Goal: Transaction & Acquisition: Subscribe to service/newsletter

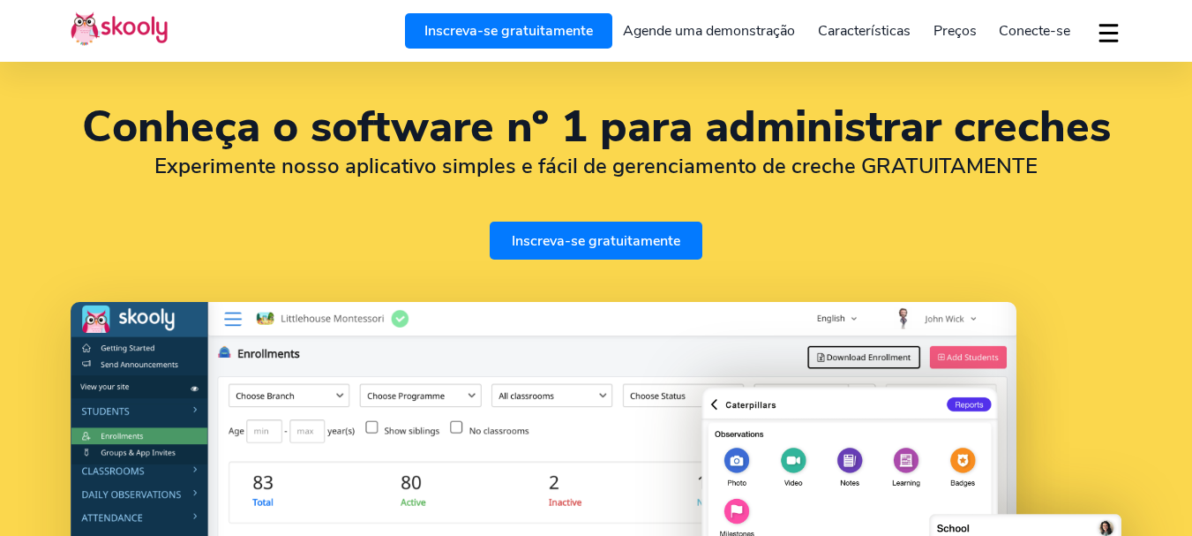
select select "pt"
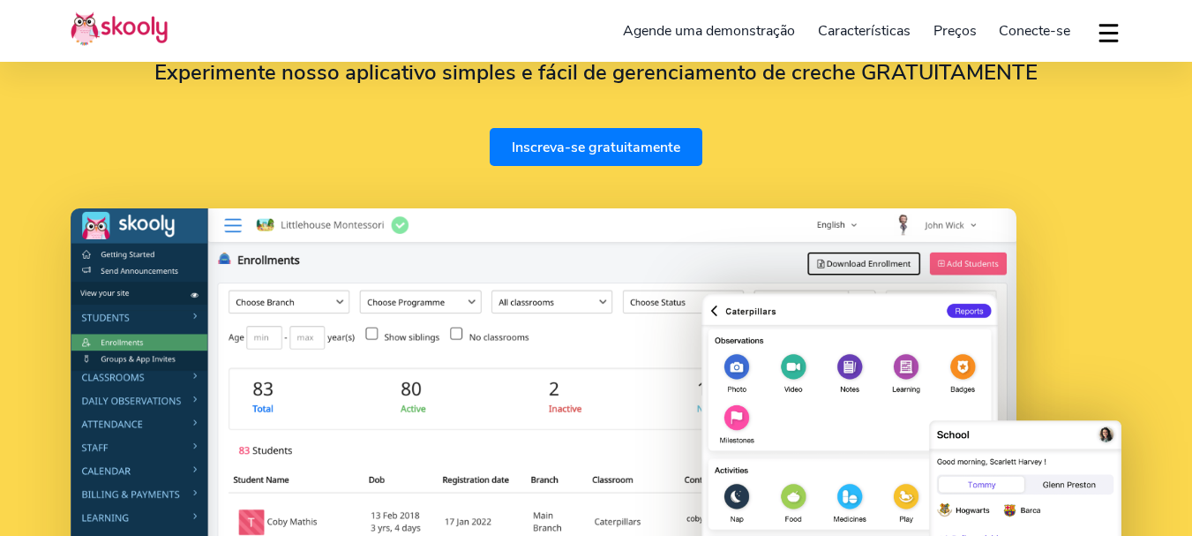
select select "351"
select select "[GEOGRAPHIC_DATA]"
select select "Europe/[GEOGRAPHIC_DATA]"
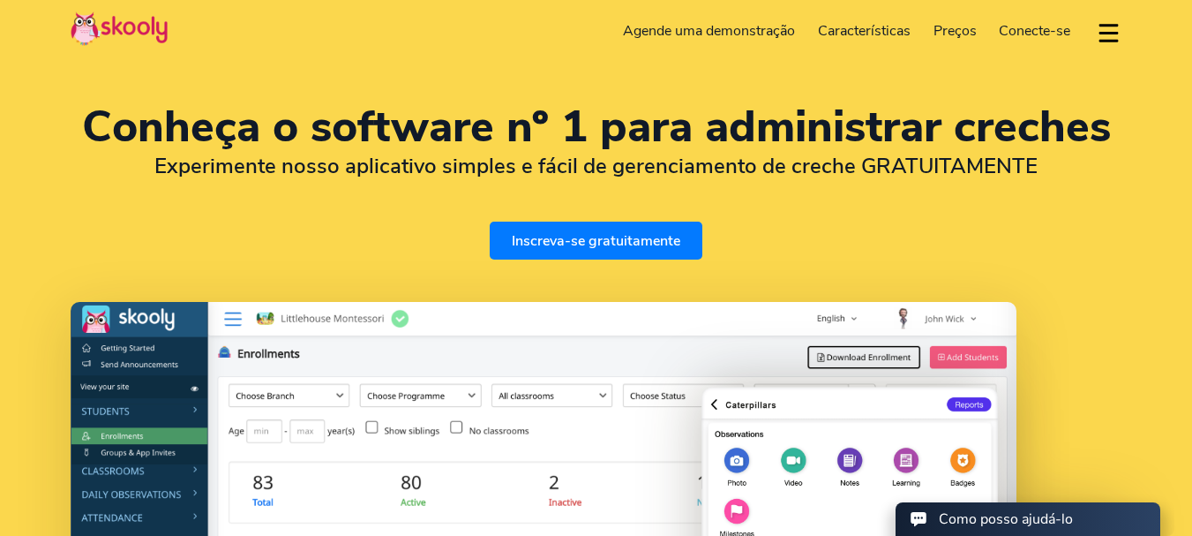
scroll to position [0, 0]
click at [606, 246] on link "Inscreva-se gratuitamente" at bounding box center [596, 240] width 213 height 38
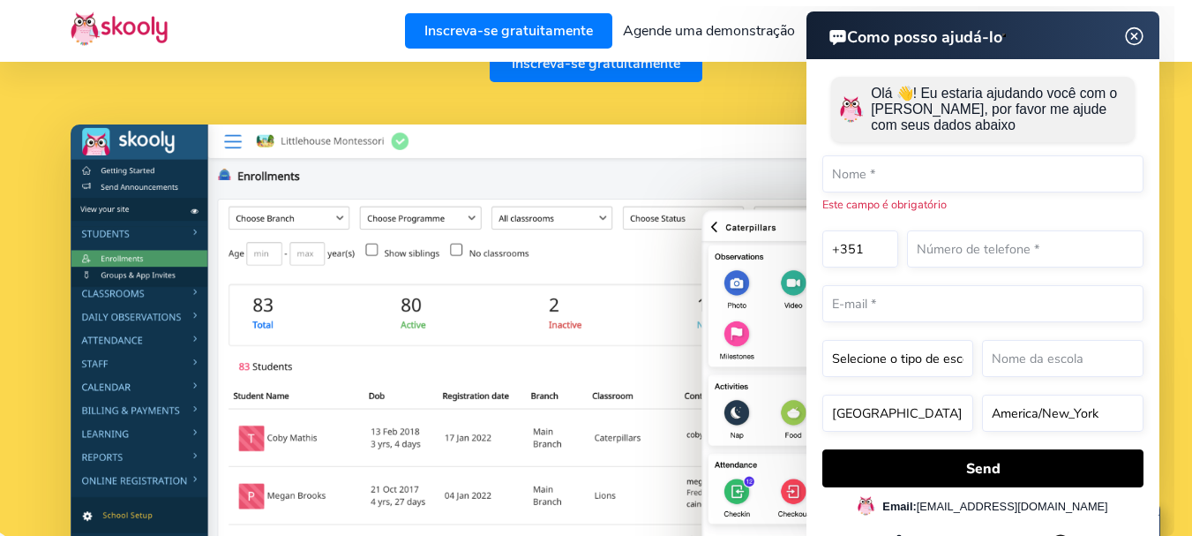
scroll to position [176, 0]
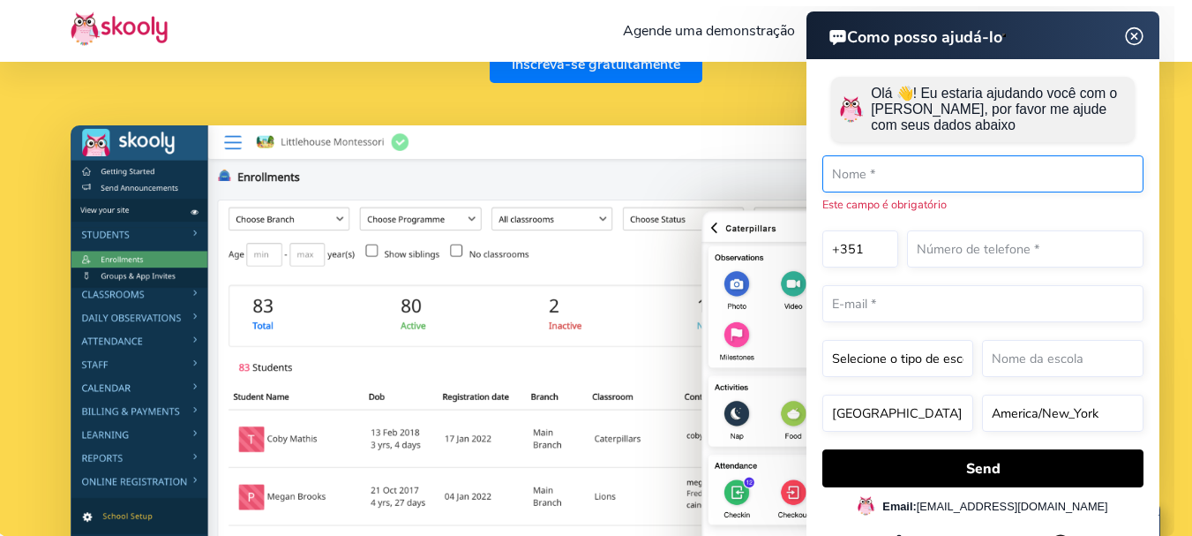
click at [866, 172] on input "text" at bounding box center [982, 173] width 321 height 37
drag, startPoint x: 857, startPoint y: 166, endPoint x: 857, endPoint y: 178, distance: 12.4
click at [857, 171] on input "text" at bounding box center [982, 173] width 321 height 37
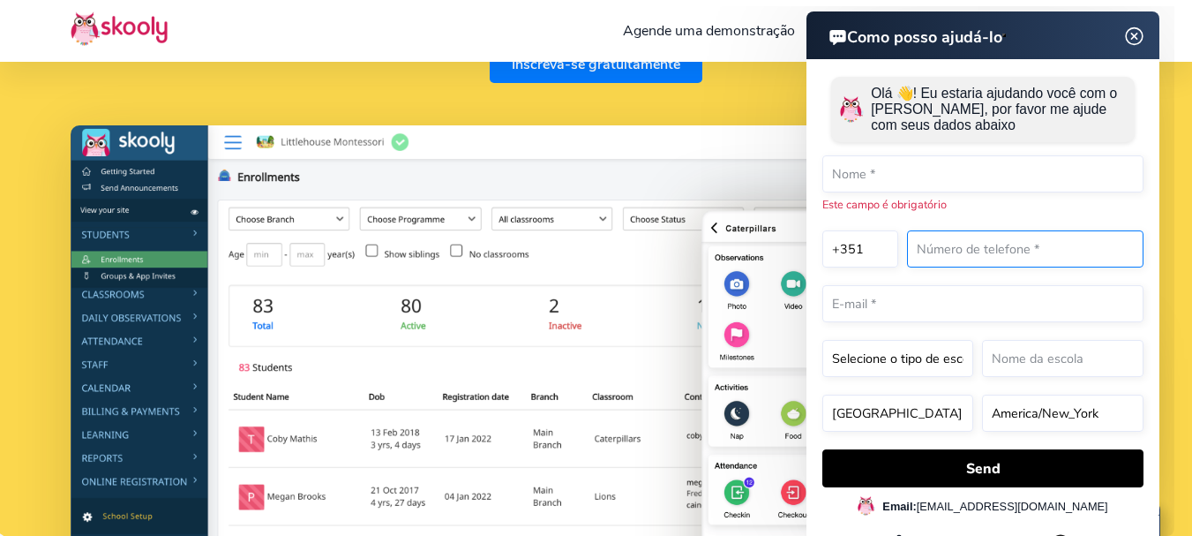
click at [951, 243] on input "text" at bounding box center [1025, 248] width 236 height 37
click at [885, 249] on select "+1 +7 +20 +27 +30 +31 +32 +33 +34 +36 +39 +40 +41 +43 +44 +45 +46 +47 +48 +49 +…" at bounding box center [860, 248] width 76 height 37
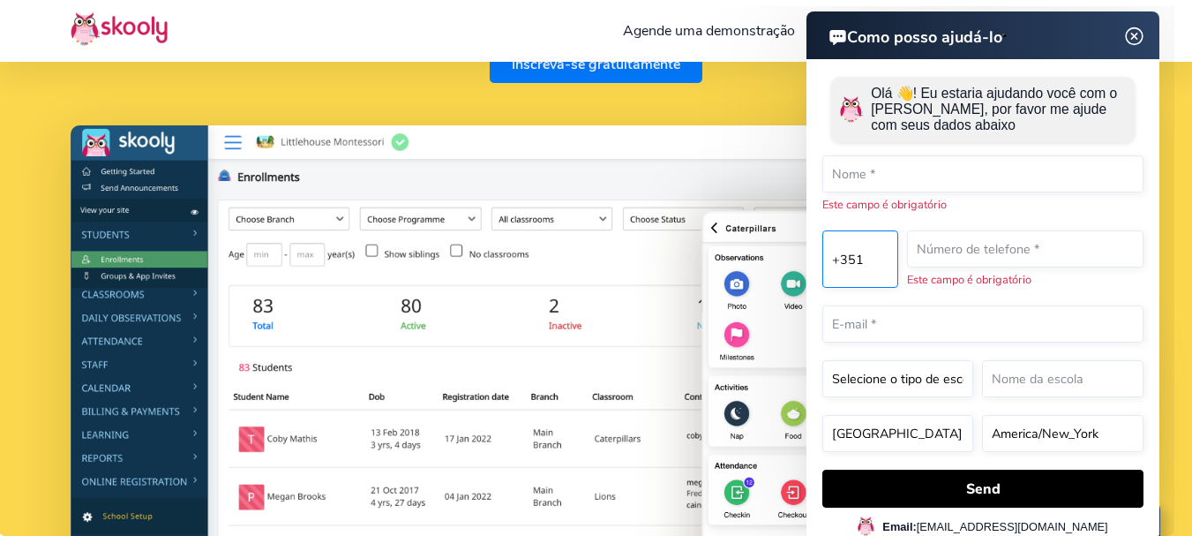
click at [885, 249] on select "+1 +7 +20 +27 +30 +31 +32 +33 +34 +36 +39 +40 +41 +43 +44 +45 +46 +47 +48 +49 +…" at bounding box center [860, 258] width 76 height 57
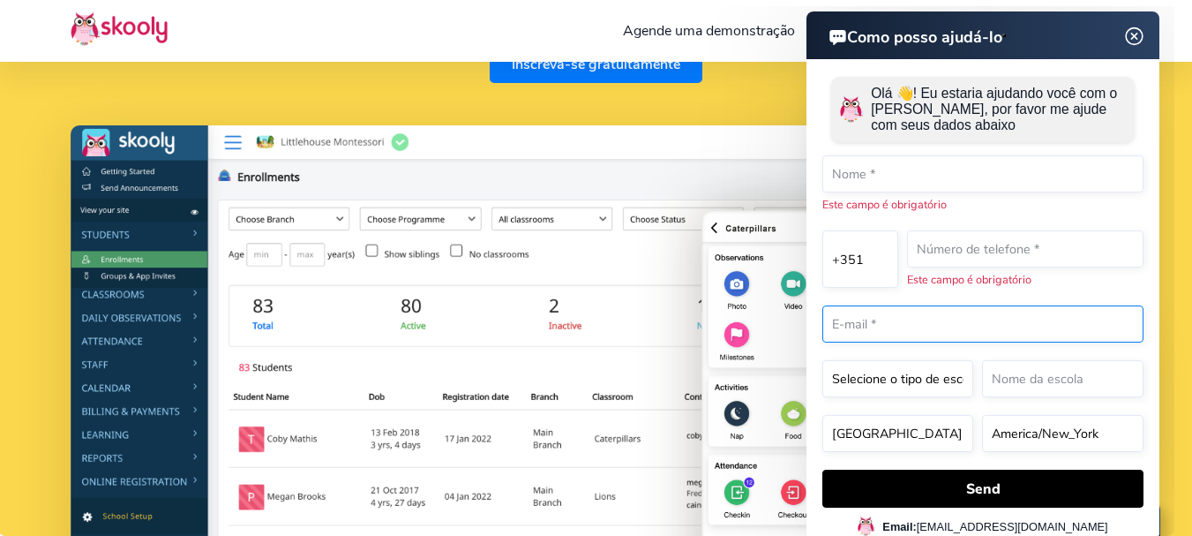
click at [1002, 319] on input "email" at bounding box center [982, 323] width 321 height 37
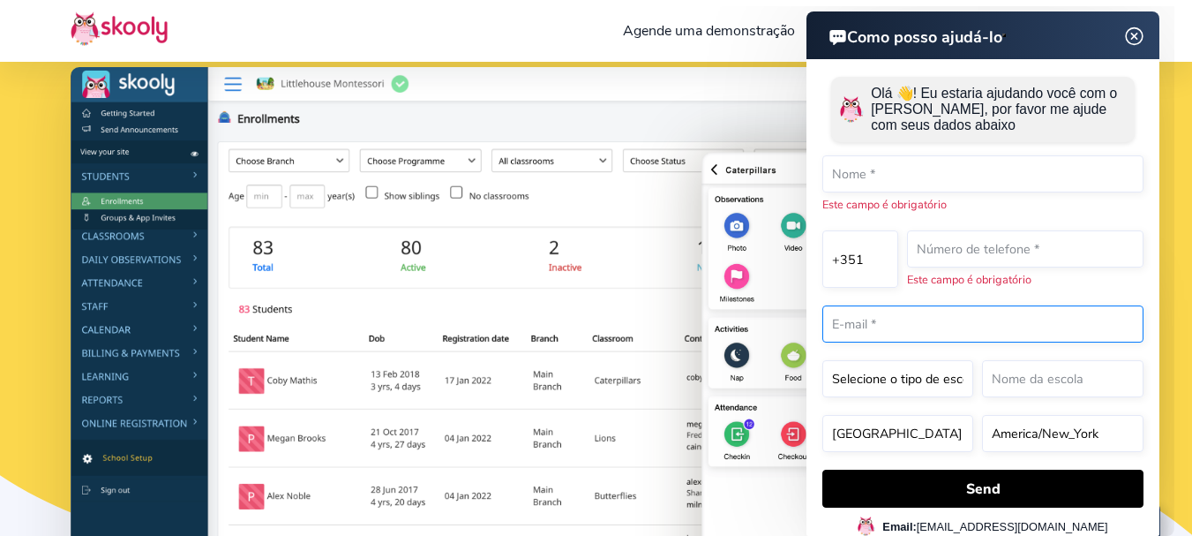
scroll to position [265, 0]
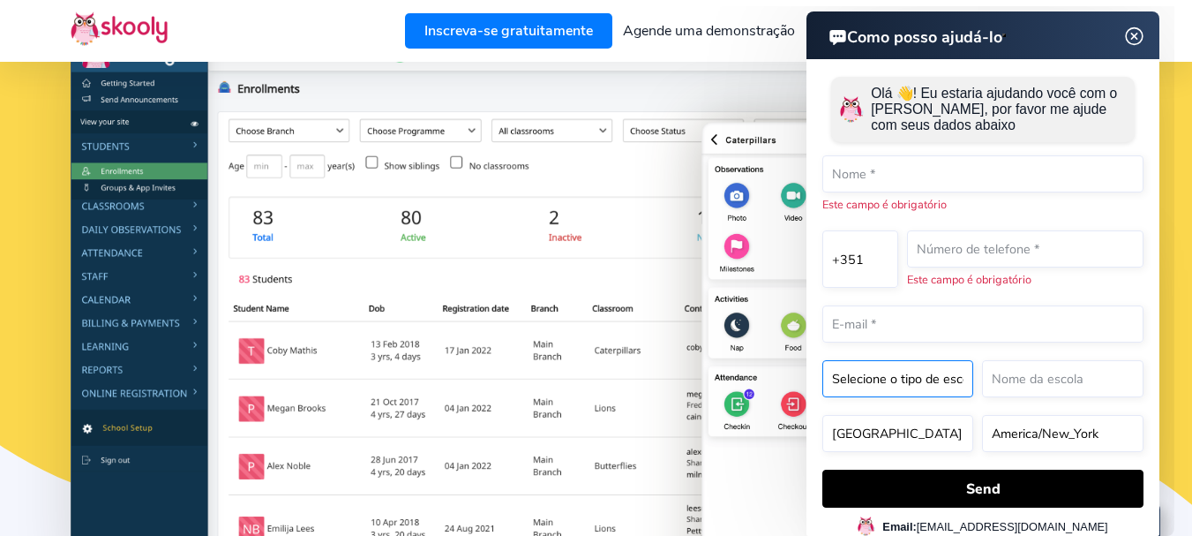
click at [896, 382] on form "Olá 👋! Eu estaria ajudando você com o Skooly, por favor me ajude com seus dados…" at bounding box center [982, 287] width 321 height 439
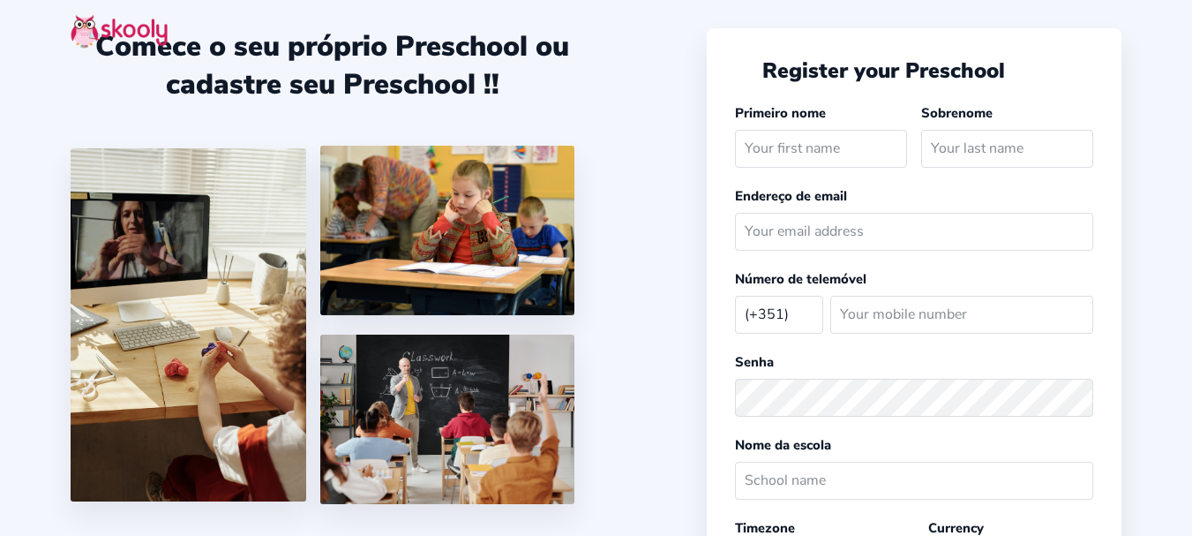
select select "PT"
click at [793, 319] on select "Afghanistan (+93) Albania (+355) Algeria (+213) AmericanSamoa (+1684) Andorra (…" at bounding box center [779, 314] width 88 height 36
click at [802, 297] on select "Afghanistan (+93) Albania (+355) Algeria (+213) AmericanSamoa (+1684) Andorra (…" at bounding box center [779, 314] width 88 height 36
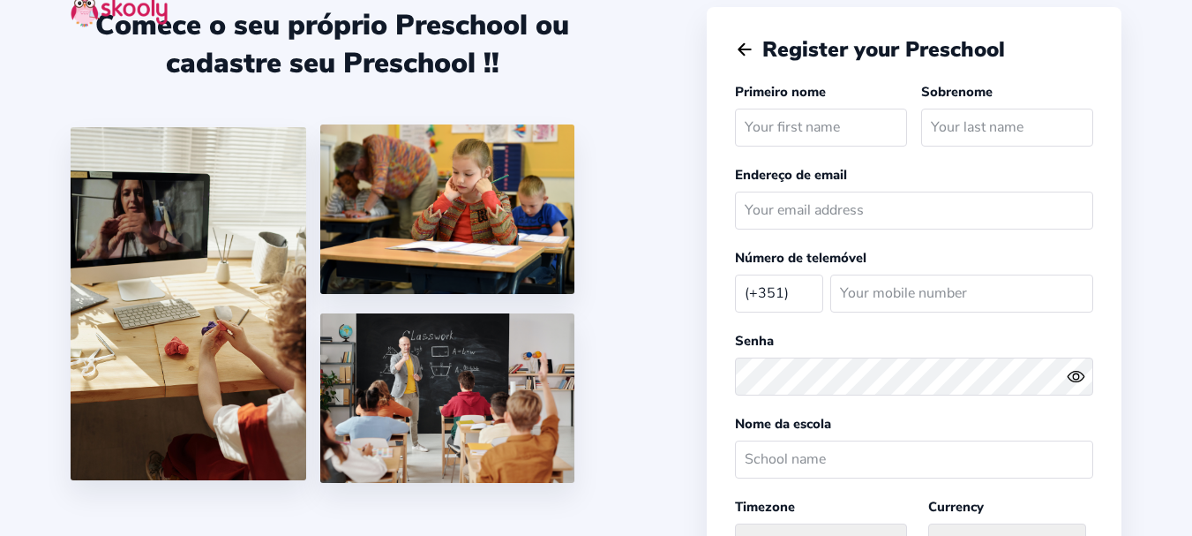
scroll to position [198, 0]
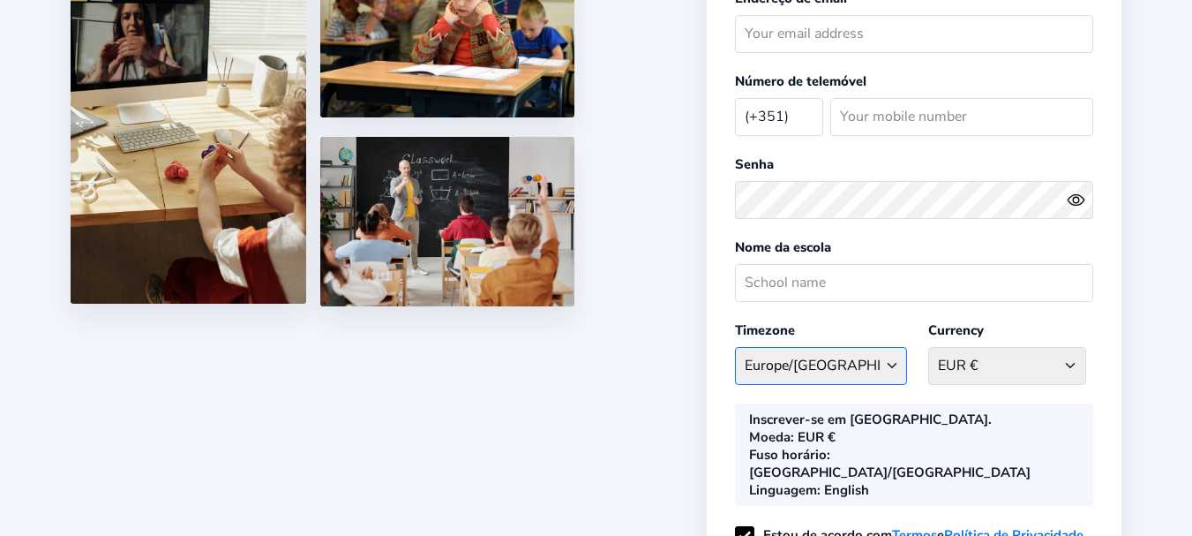
click at [812, 364] on select "Europe/Lisbon Afghanistan - Asia/Kabul Albania - Europe/Tirane Algeria - Africa…" at bounding box center [821, 366] width 172 height 38
click at [810, 370] on select "Europe/Lisbon Afghanistan - Asia/Kabul Albania - Europe/Tirane Algeria - Africa…" at bounding box center [821, 366] width 172 height 38
click at [975, 362] on select "EUR € Afghanistan AFN - ؋. Albania ALL - L Algeria DZD - دج AmericanSamoa USD -…" at bounding box center [1007, 366] width 158 height 38
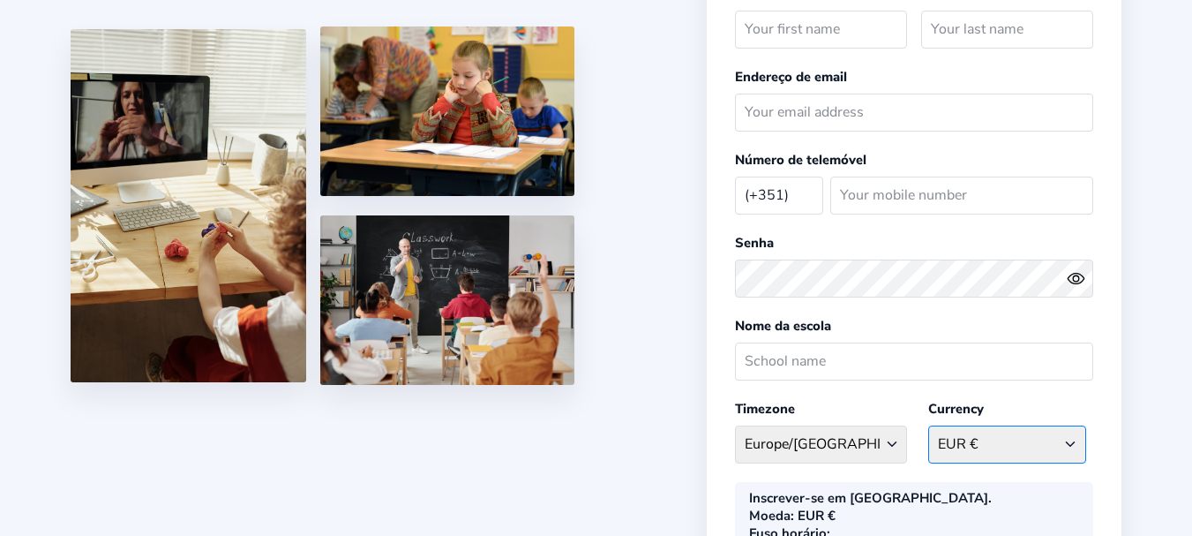
scroll to position [0, 0]
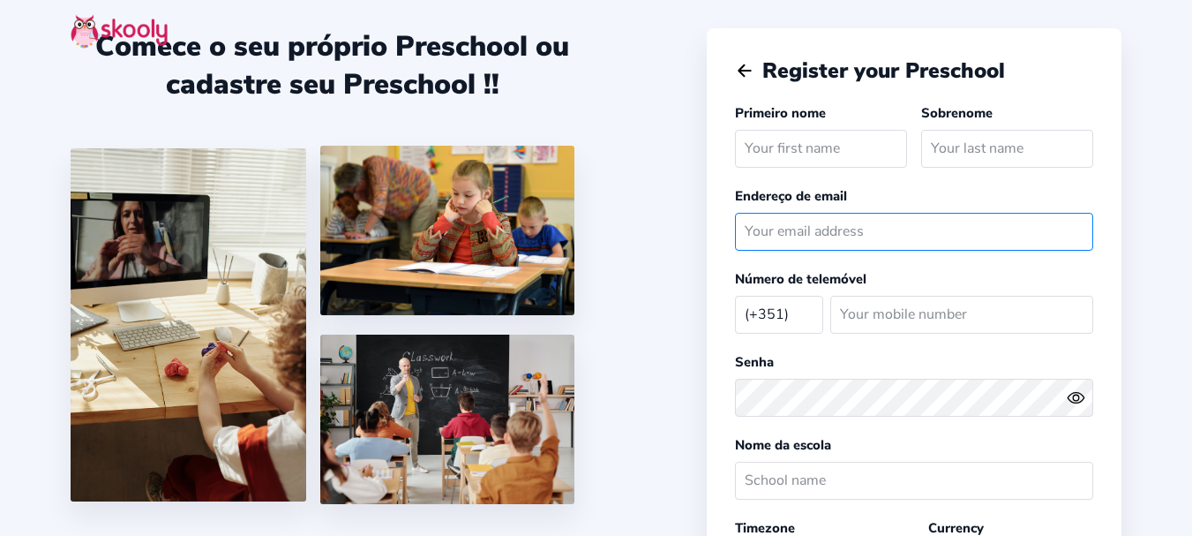
click at [888, 243] on input "email" at bounding box center [914, 232] width 358 height 38
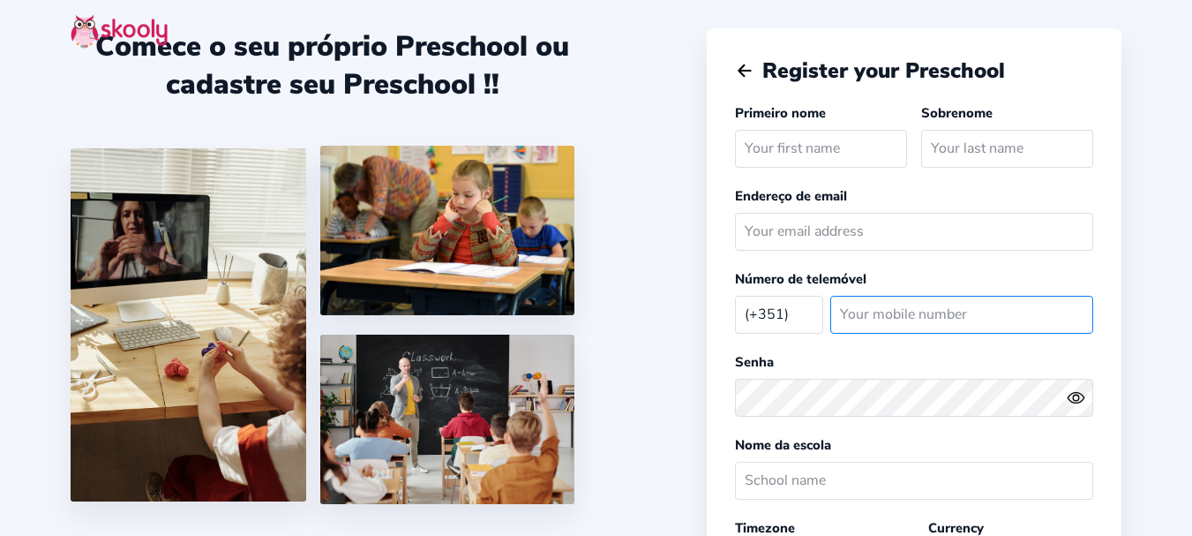
click at [867, 316] on input "number" at bounding box center [961, 315] width 263 height 38
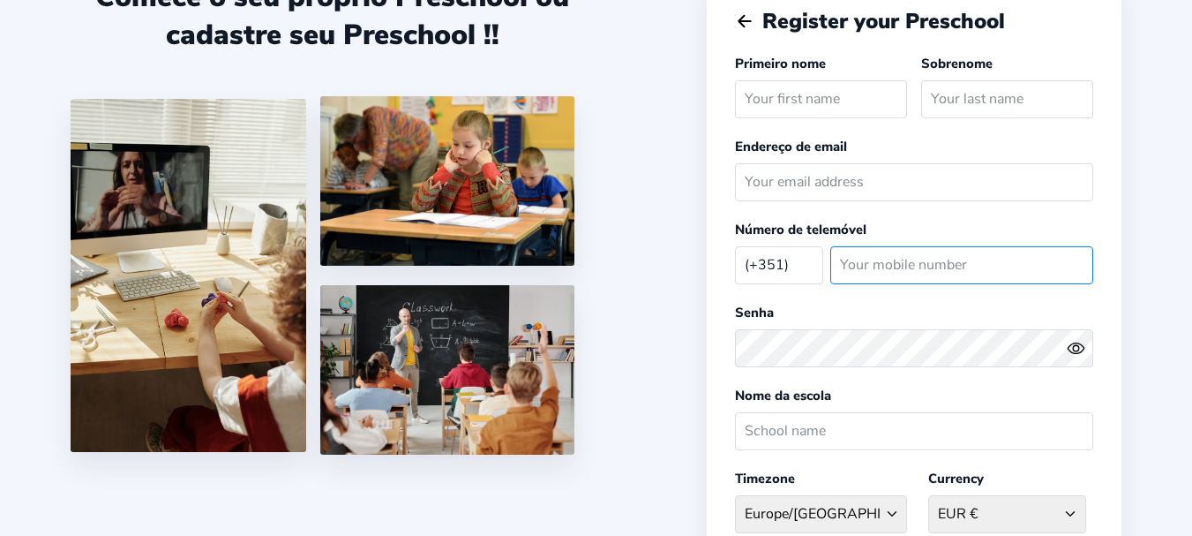
scroll to position [88, 0]
